Goal: Task Accomplishment & Management: Manage account settings

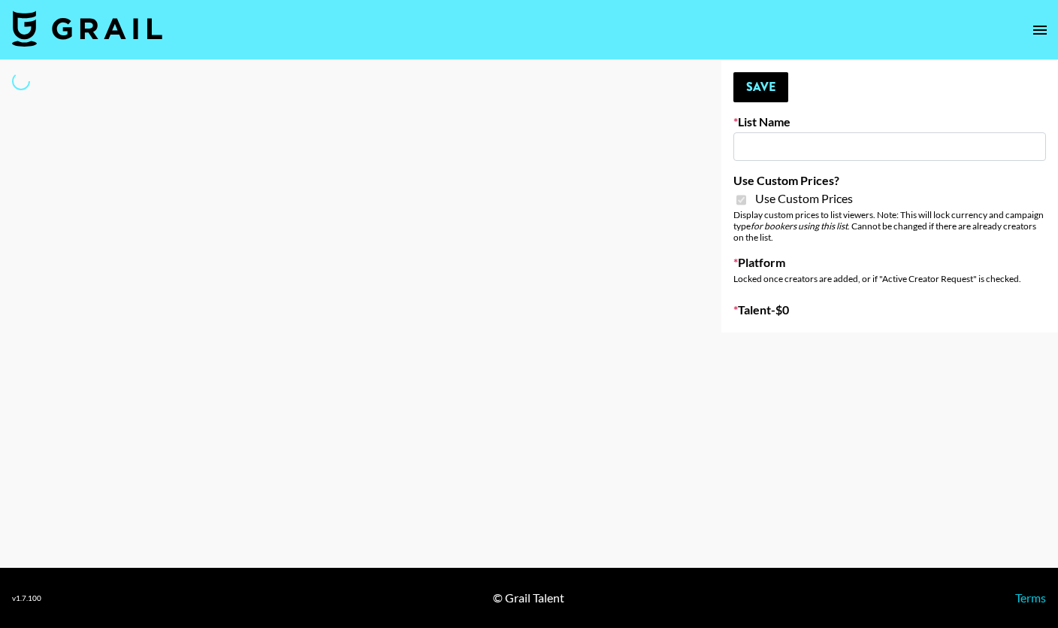
type input "Laifen (IG)"
checkbox input "true"
select select "Brand"
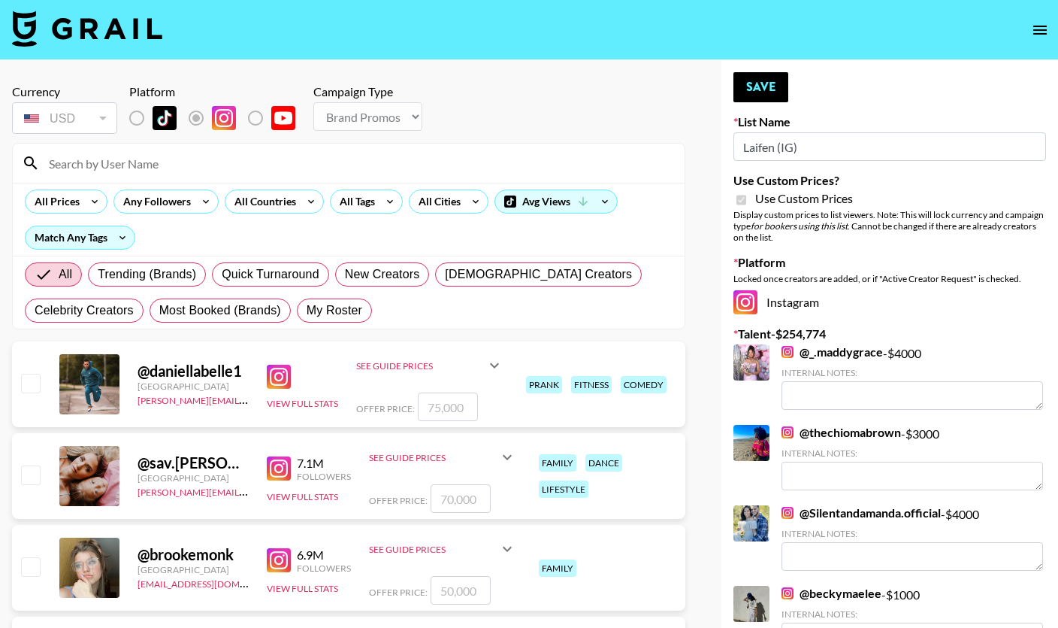
click at [205, 165] on input at bounding box center [358, 163] width 636 height 24
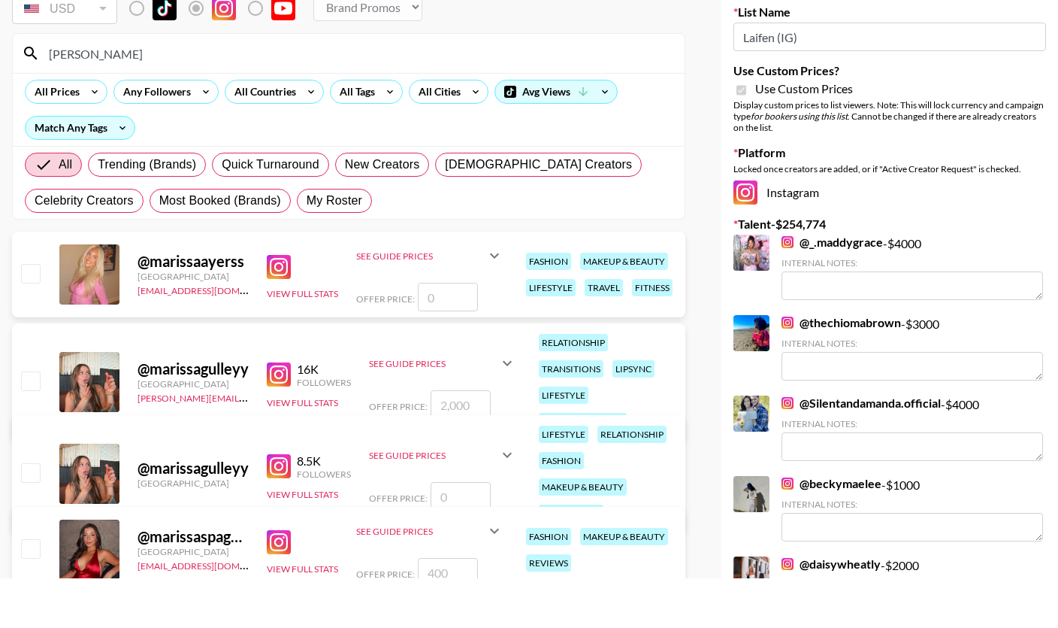
scroll to position [62, 0]
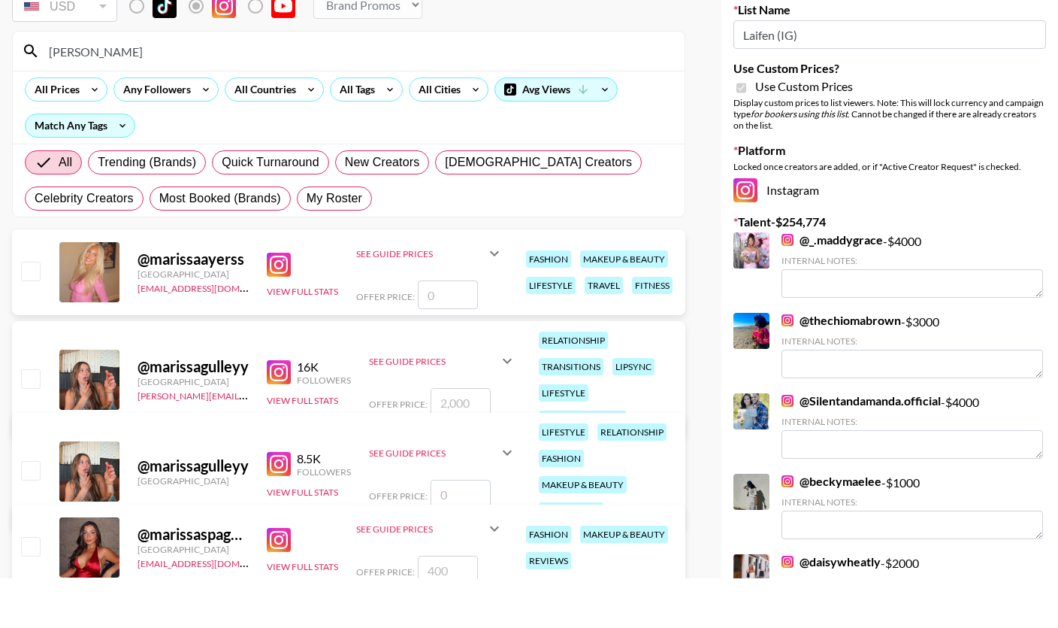
type input "[PERSON_NAME]"
click at [28, 586] on input "checkbox" at bounding box center [30, 595] width 18 height 18
checkbox input "true"
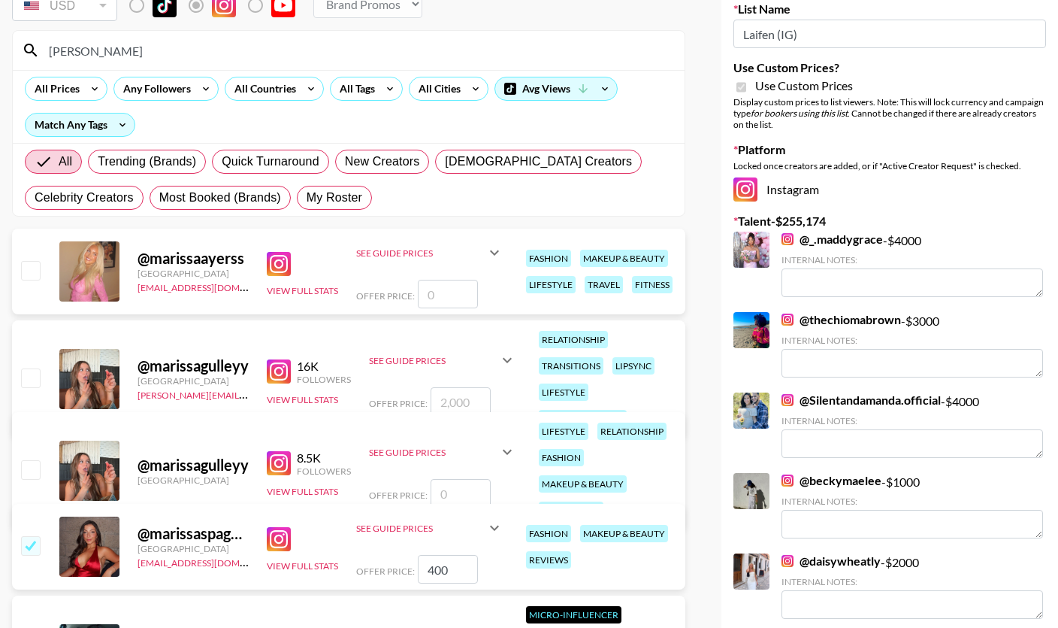
click at [440, 567] on input "400" at bounding box center [448, 569] width 60 height 29
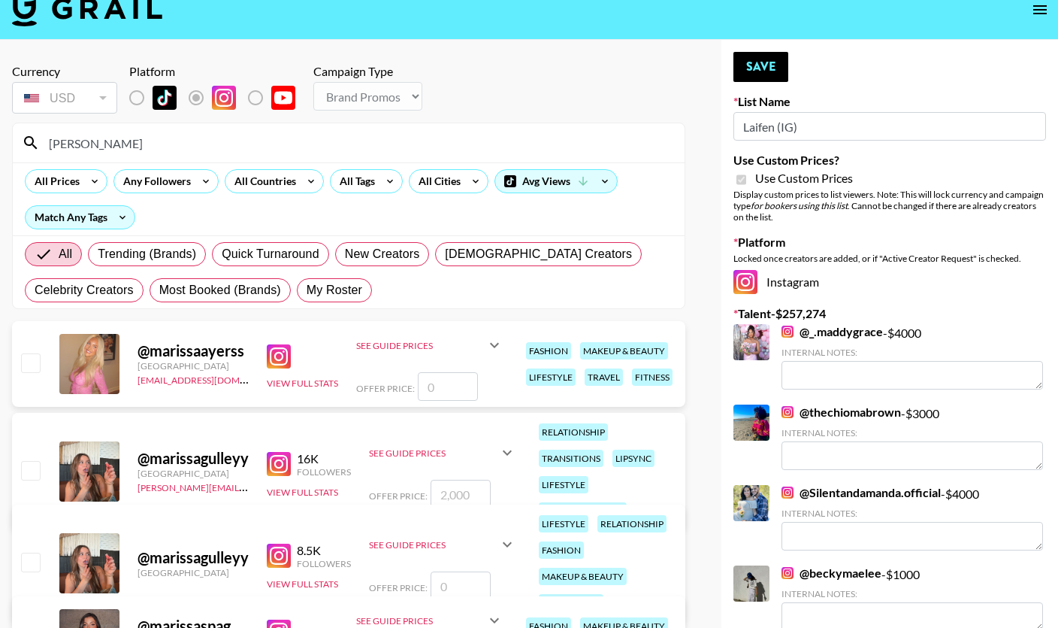
scroll to position [0, 0]
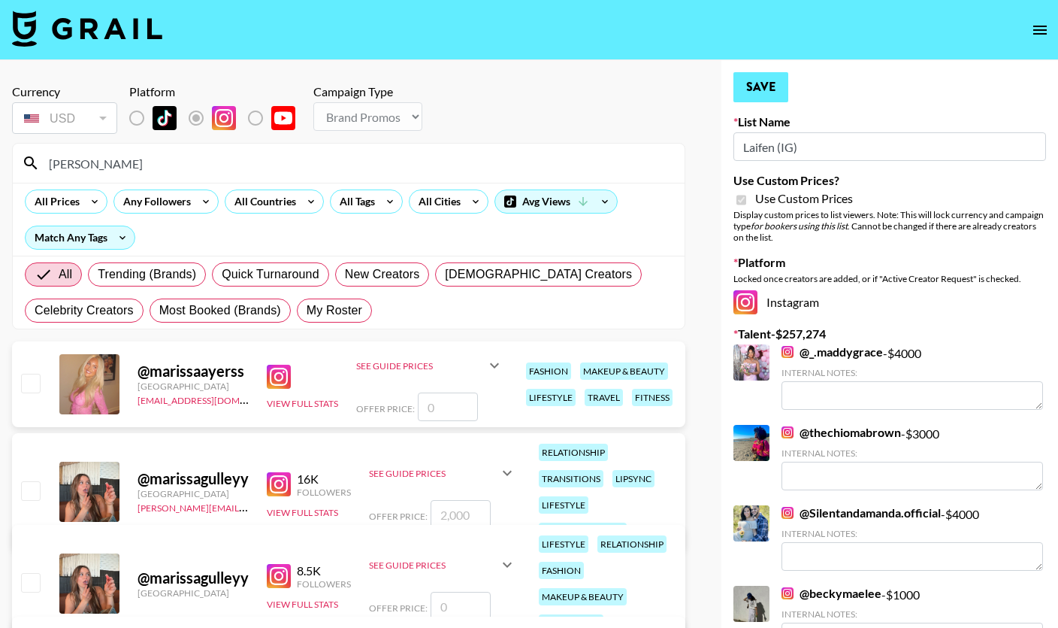
type input "2500"
click at [768, 89] on button "Save" at bounding box center [760, 87] width 55 height 30
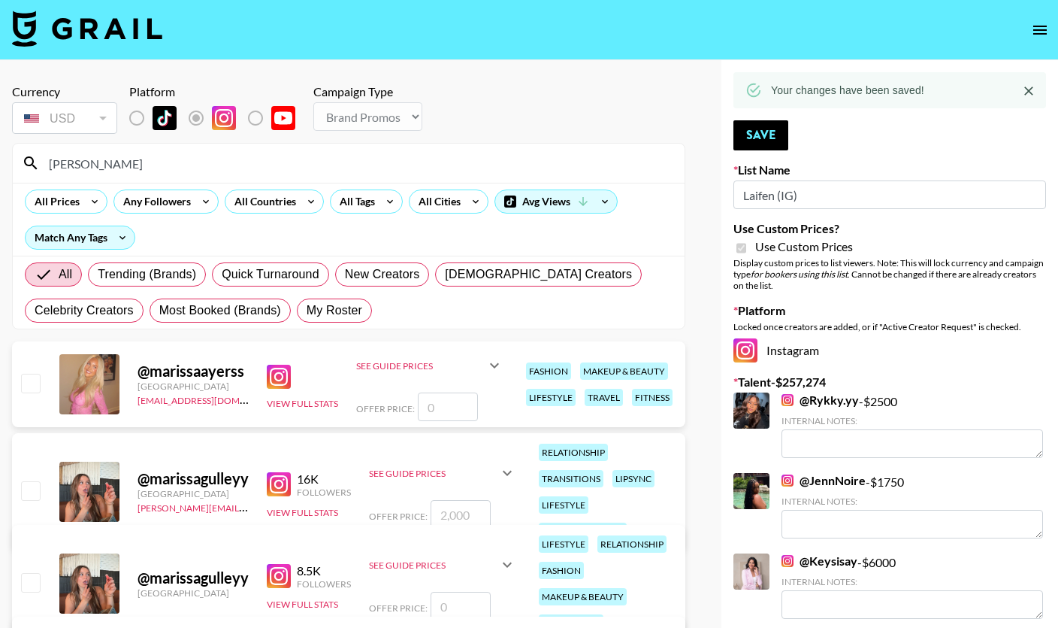
click at [138, 162] on input "[PERSON_NAME]" at bounding box center [358, 163] width 636 height 24
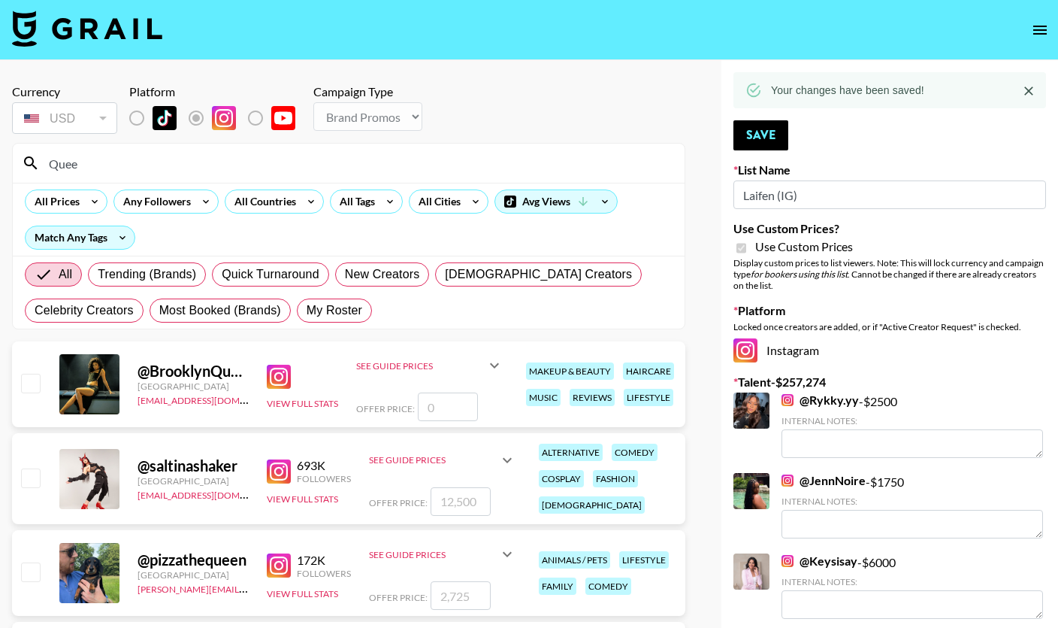
type input "Quee"
click at [33, 383] on input "checkbox" at bounding box center [30, 383] width 18 height 18
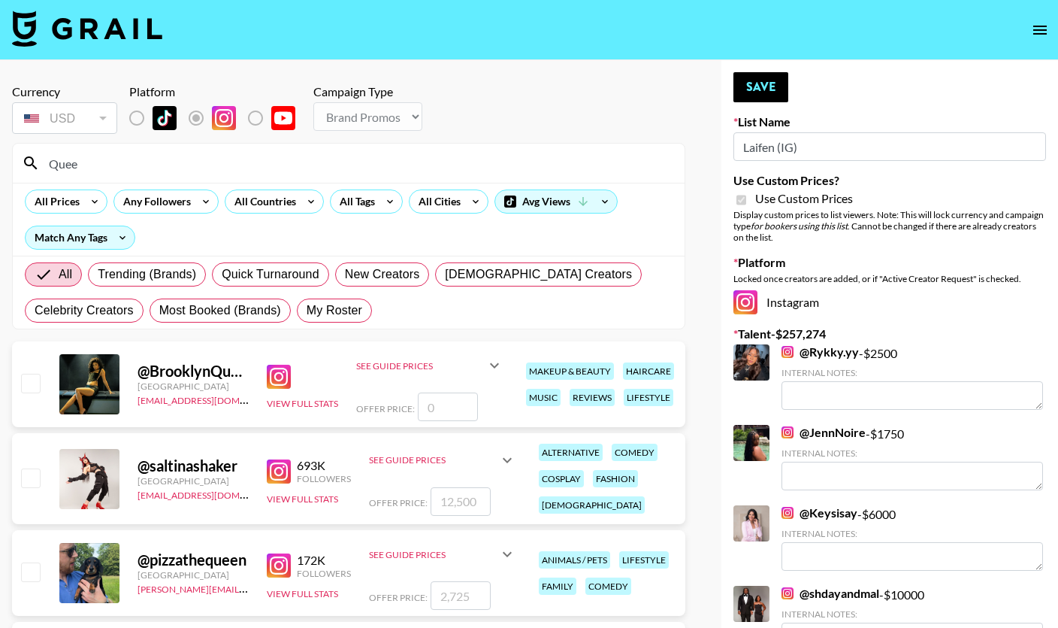
click at [35, 380] on input "checkbox" at bounding box center [30, 383] width 18 height 18
click at [31, 386] on input "checkbox" at bounding box center [30, 383] width 18 height 18
checkbox input "false"
click at [467, 408] on input "number" at bounding box center [448, 406] width 60 height 29
type input "7"
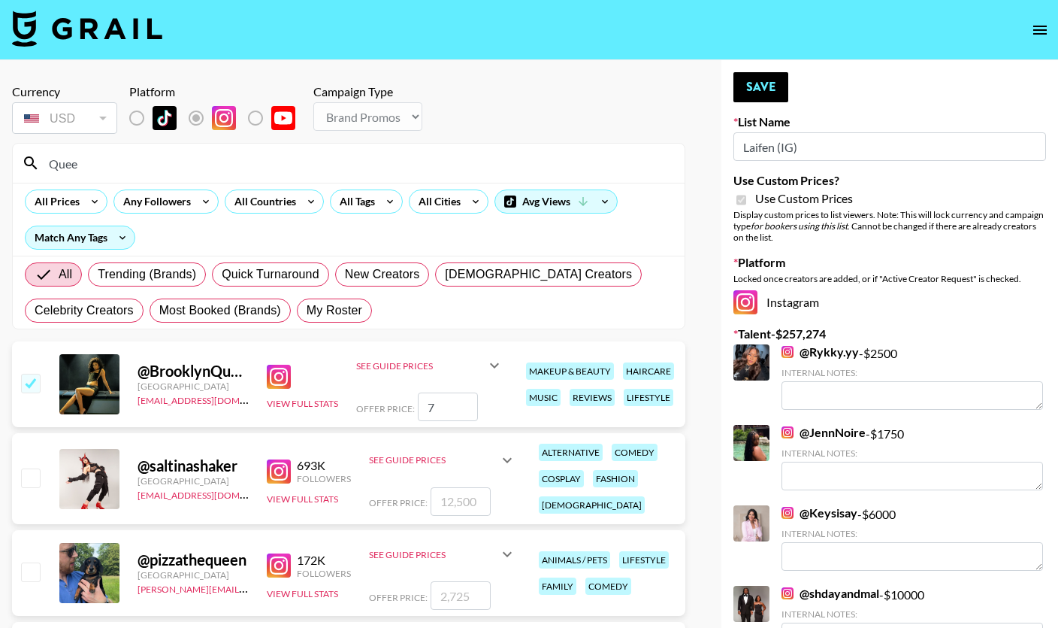
checkbox input "true"
type input "7000"
click at [758, 89] on button "Save" at bounding box center [760, 87] width 55 height 30
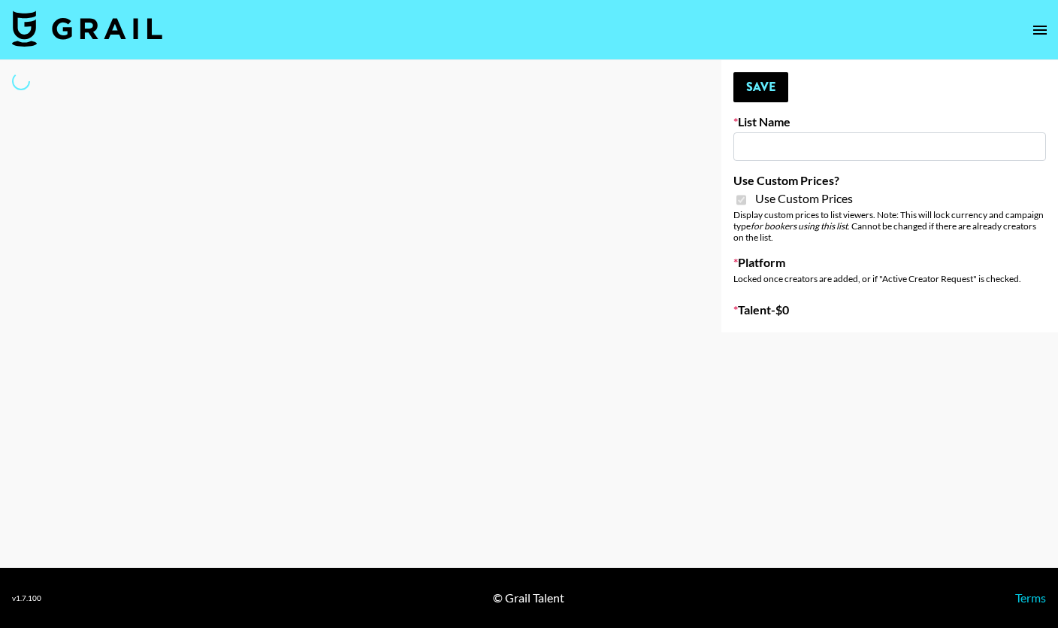
type input "Laifen (TikTok)"
checkbox input "true"
select select "Brand"
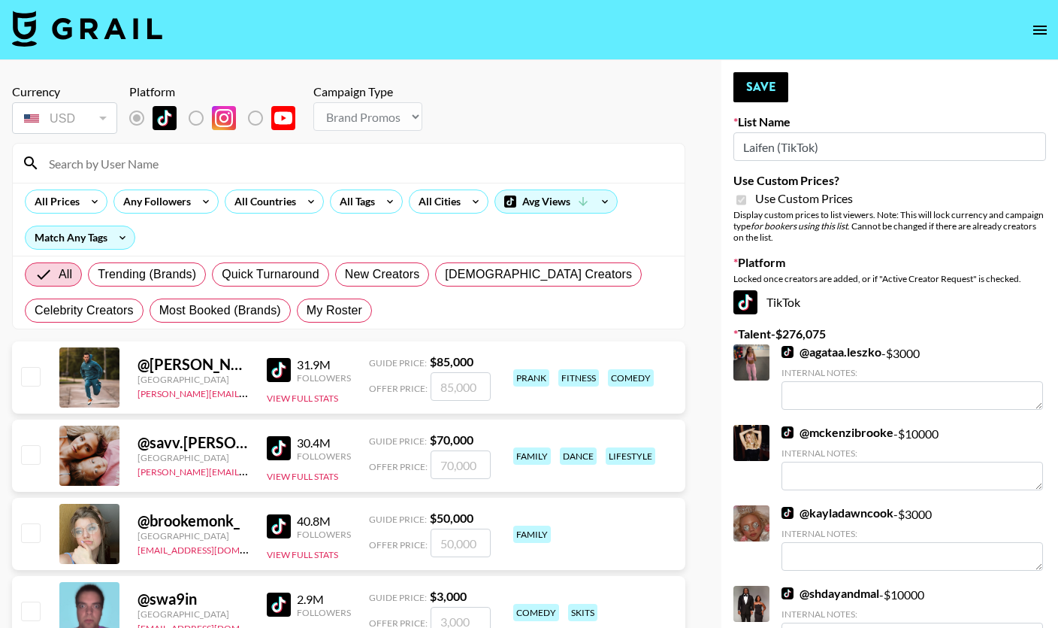
click at [179, 167] on input at bounding box center [358, 163] width 636 height 24
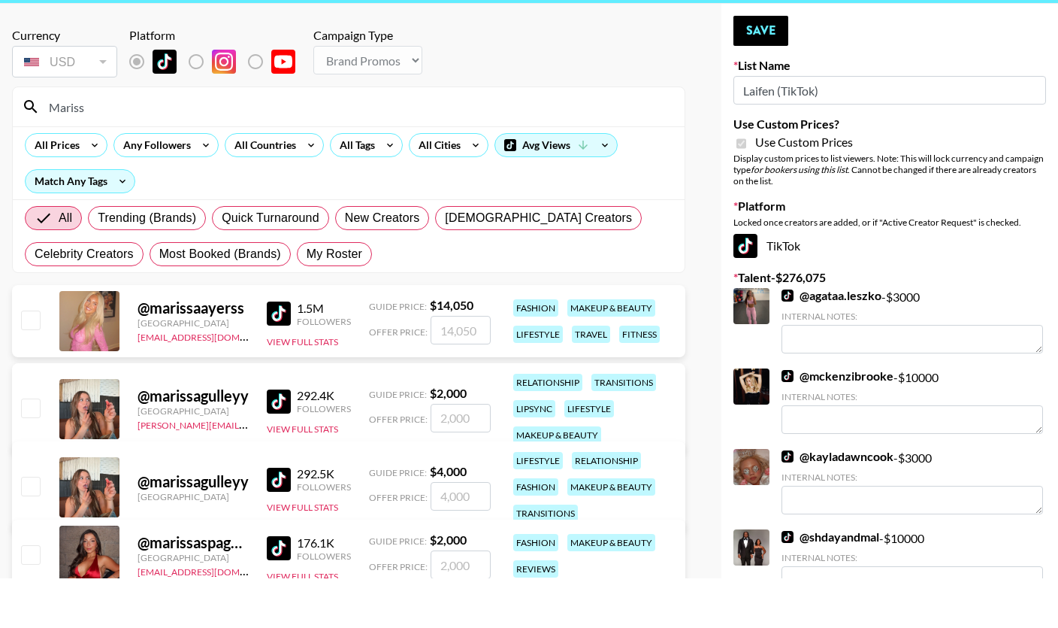
scroll to position [16, 0]
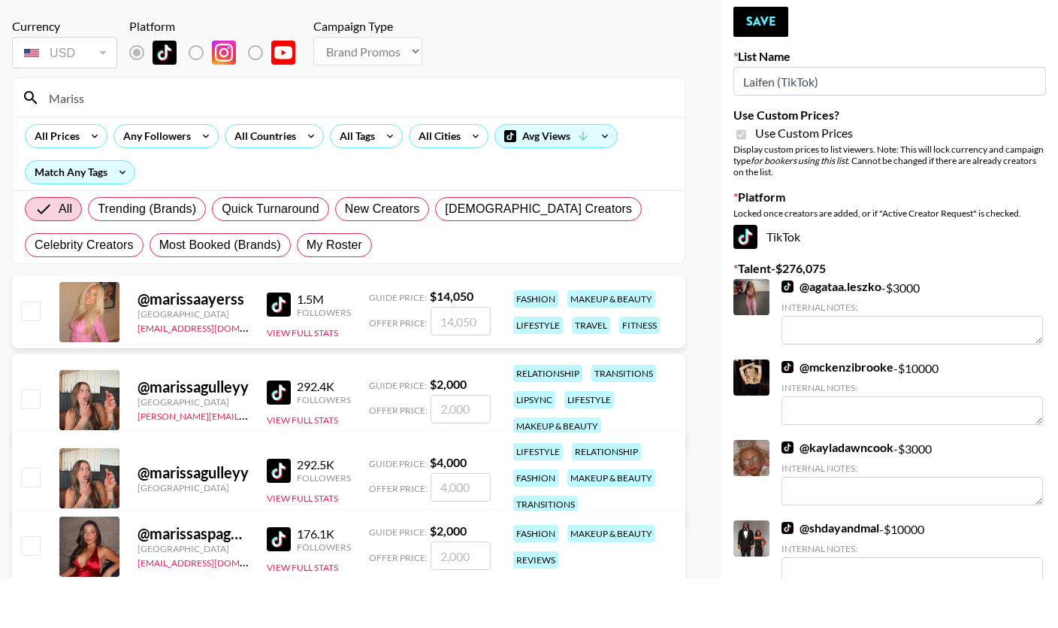
type input "Mariss"
click at [461, 591] on input "number" at bounding box center [461, 605] width 60 height 29
checkbox input "true"
type input "2500"
click at [764, 56] on button "Save" at bounding box center [760, 71] width 55 height 30
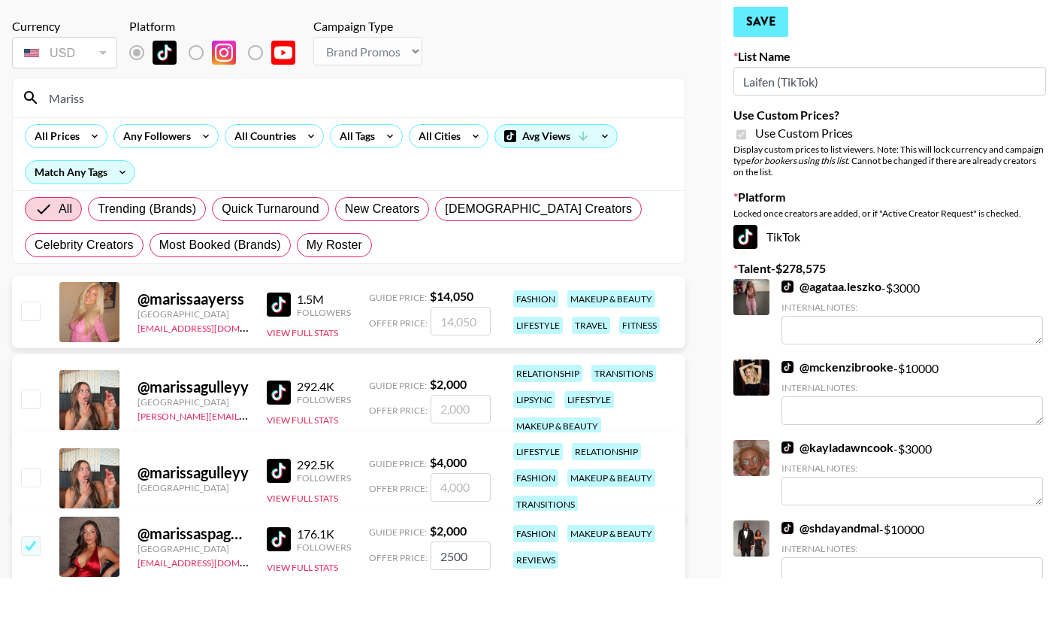
scroll to position [65, 0]
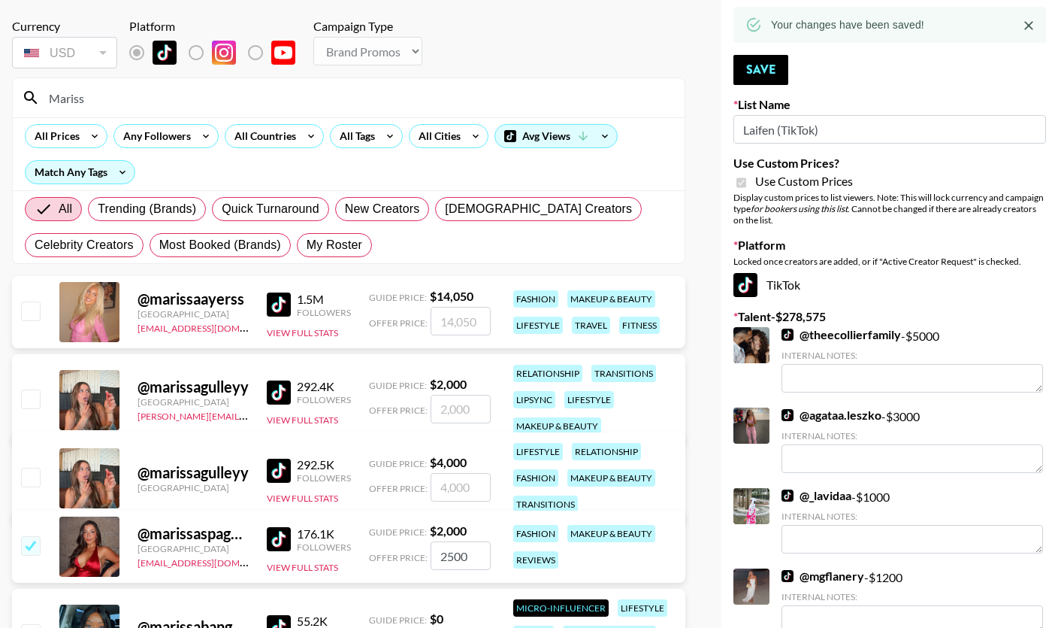
click at [257, 94] on input "Mariss" at bounding box center [358, 98] width 636 height 24
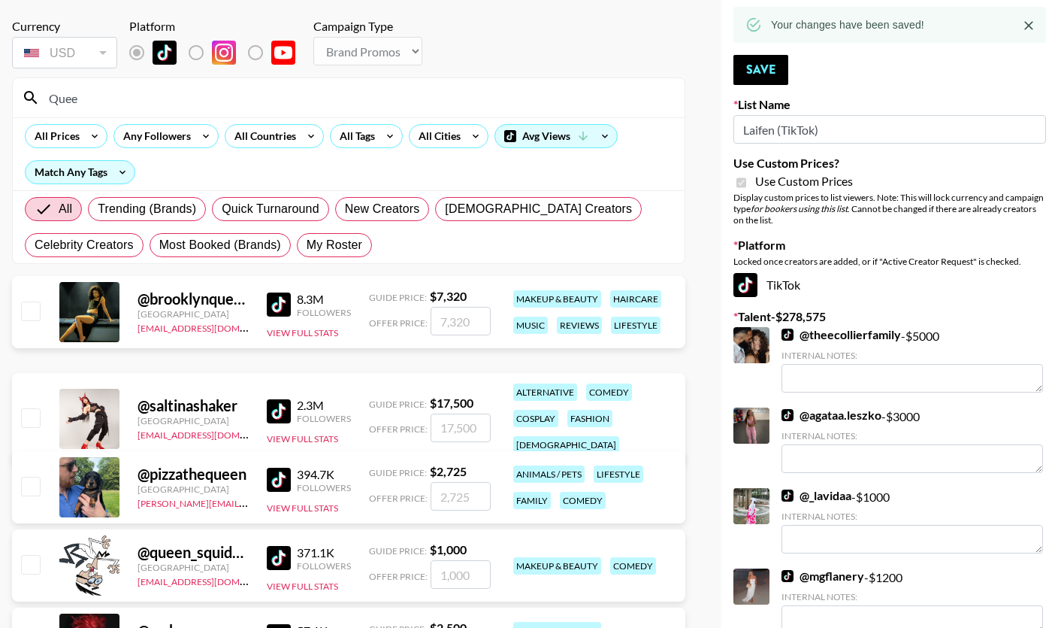
type input "Quee"
click at [31, 313] on input "checkbox" at bounding box center [30, 310] width 18 height 18
checkbox input "true"
type input "7320"
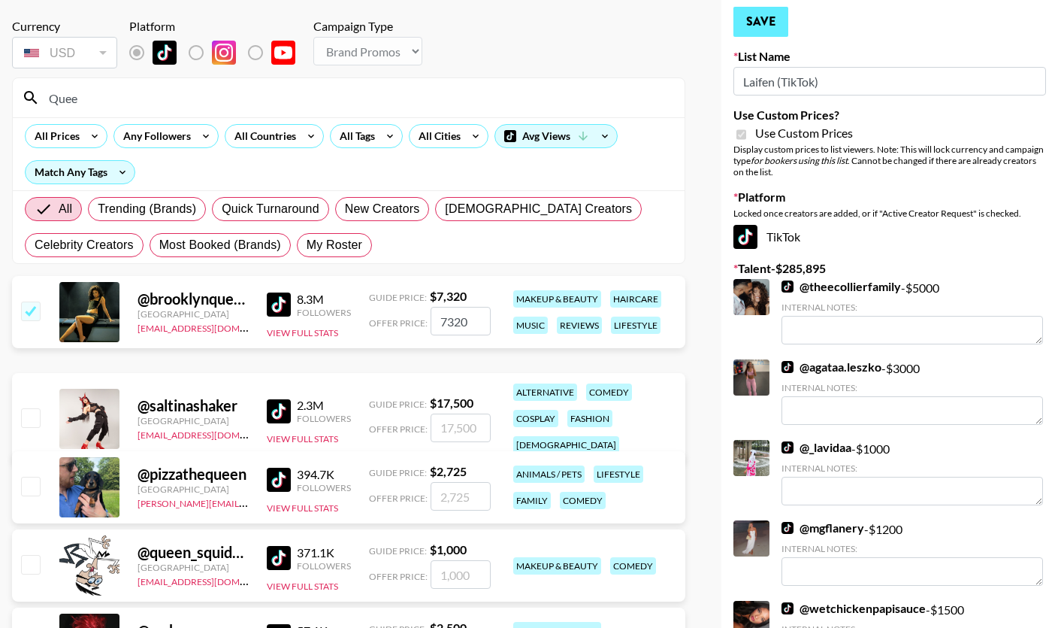
click at [777, 29] on button "Save" at bounding box center [760, 22] width 55 height 30
